Goal: Find specific page/section: Find specific page/section

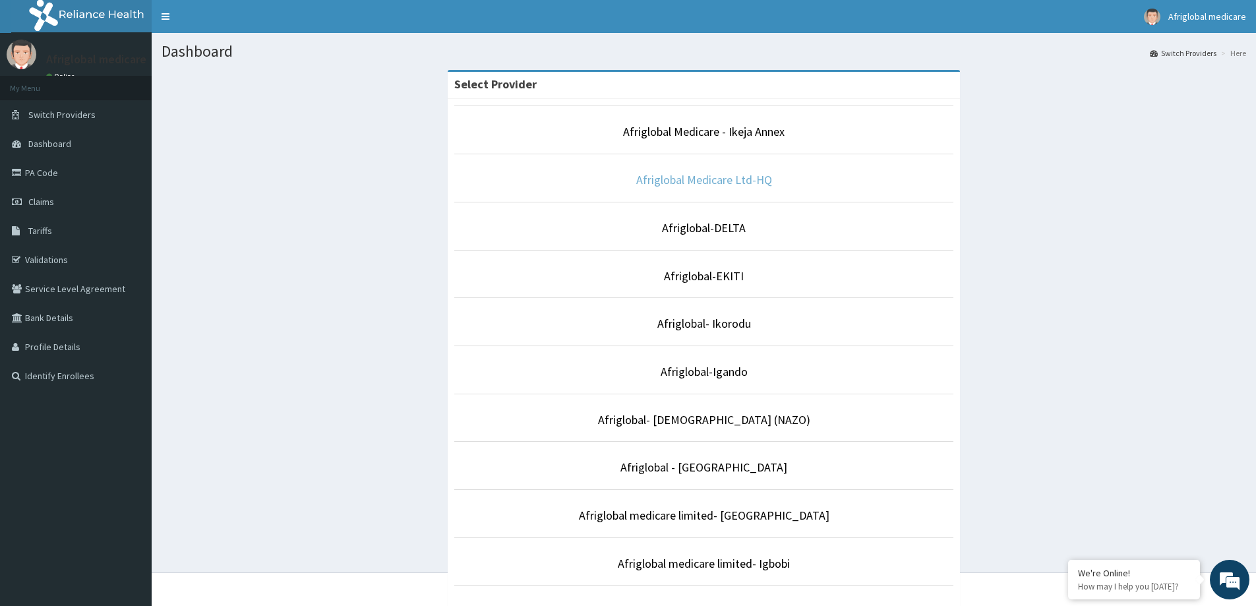
click at [655, 180] on link "Afriglobal Medicare Ltd-HQ" at bounding box center [704, 179] width 136 height 15
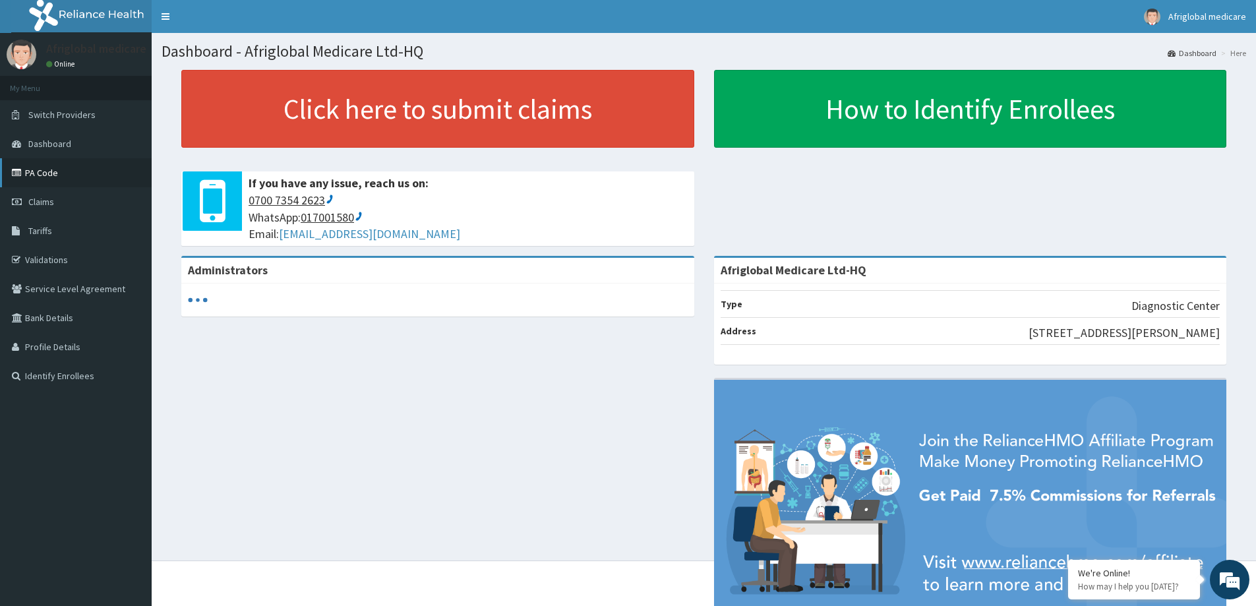
click at [39, 175] on link "PA Code" at bounding box center [76, 172] width 152 height 29
